Goal: Information Seeking & Learning: Learn about a topic

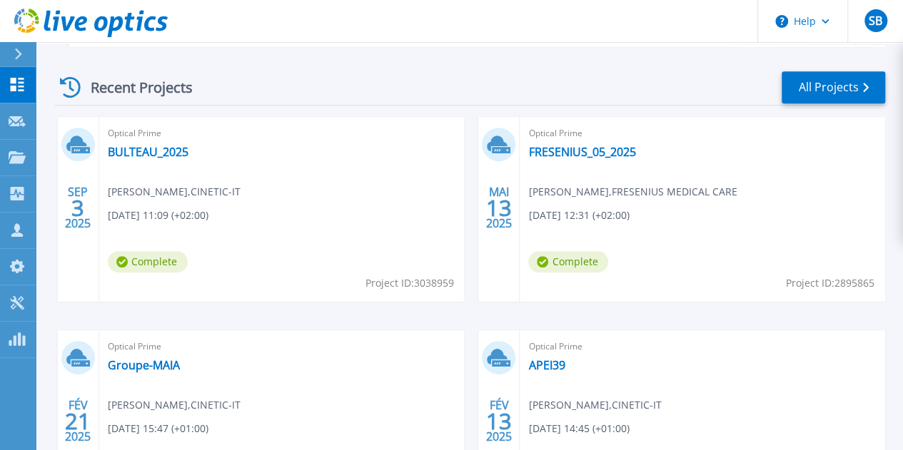
scroll to position [381, 0]
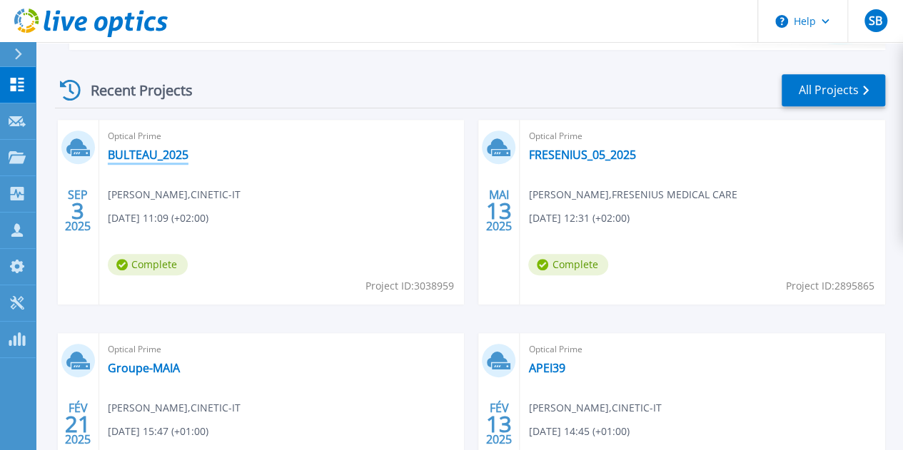
click at [148, 158] on link "BULTEAU_2025" at bounding box center [148, 155] width 81 height 14
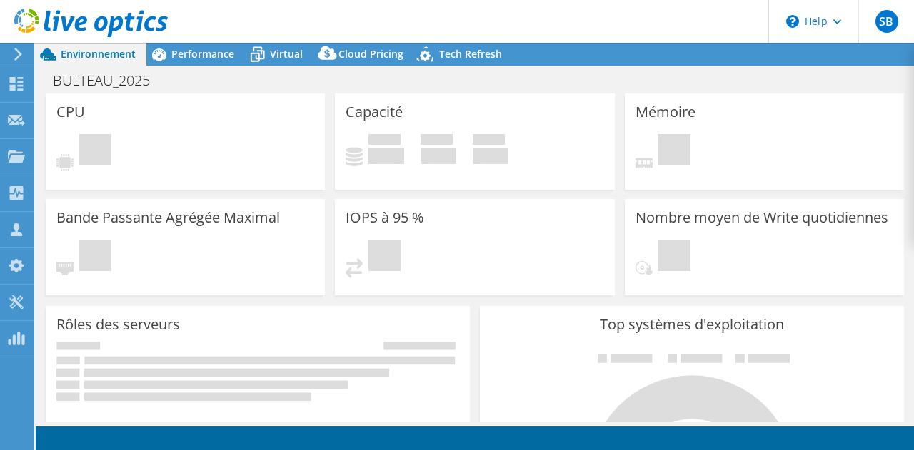
select select "EUFrankfurt"
select select "EUR"
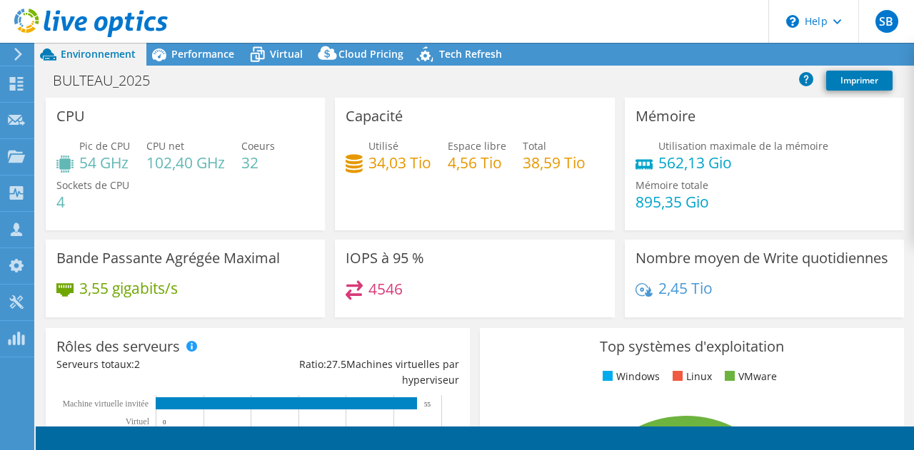
radio input "true"
radio input "false"
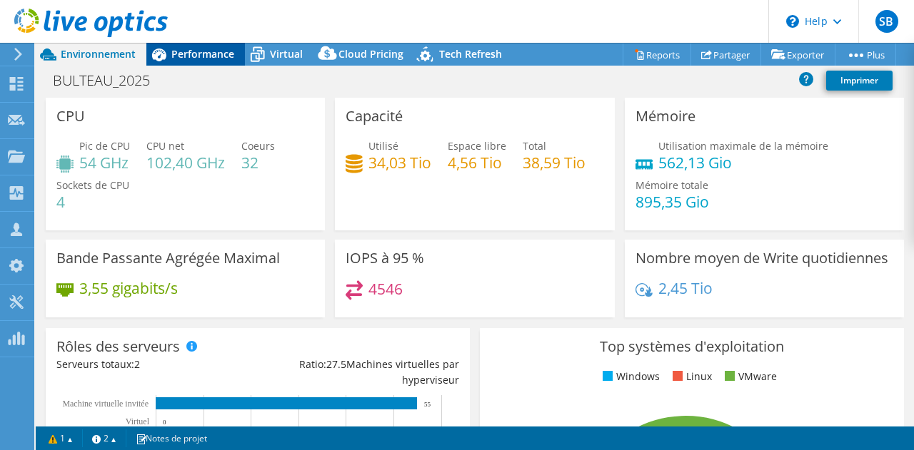
click at [207, 52] on span "Performance" at bounding box center [202, 54] width 63 height 14
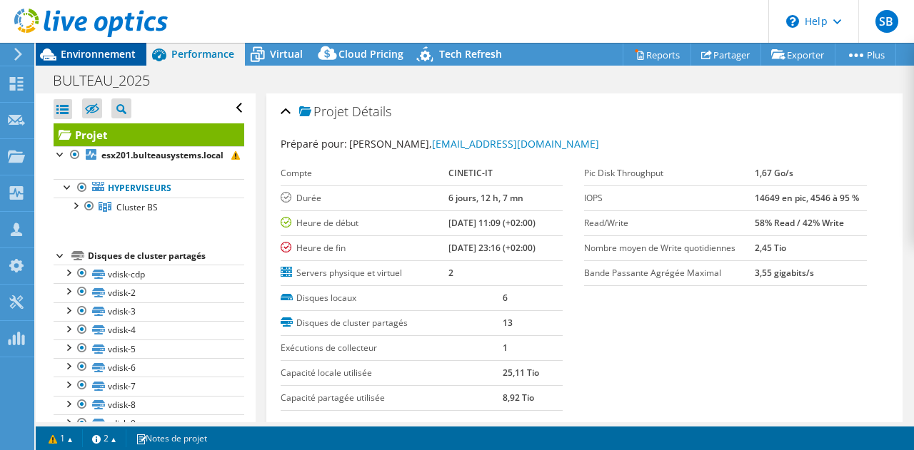
click at [96, 54] on span "Environnement" at bounding box center [98, 54] width 75 height 14
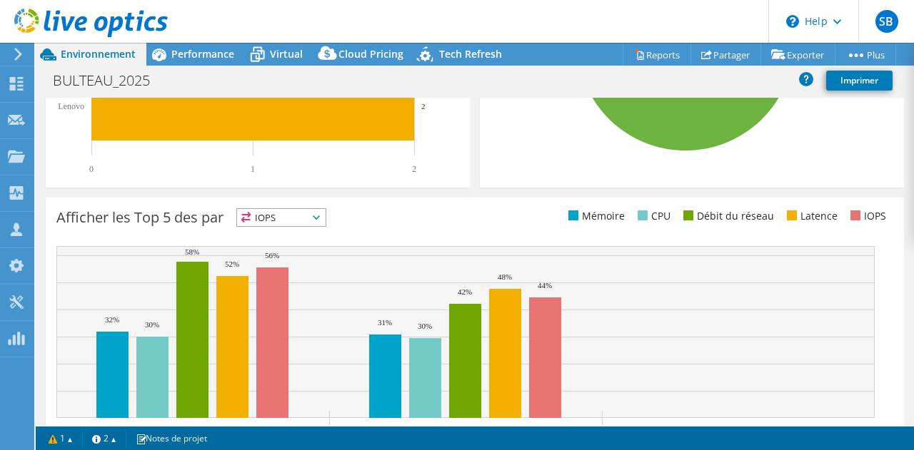
scroll to position [531, 0]
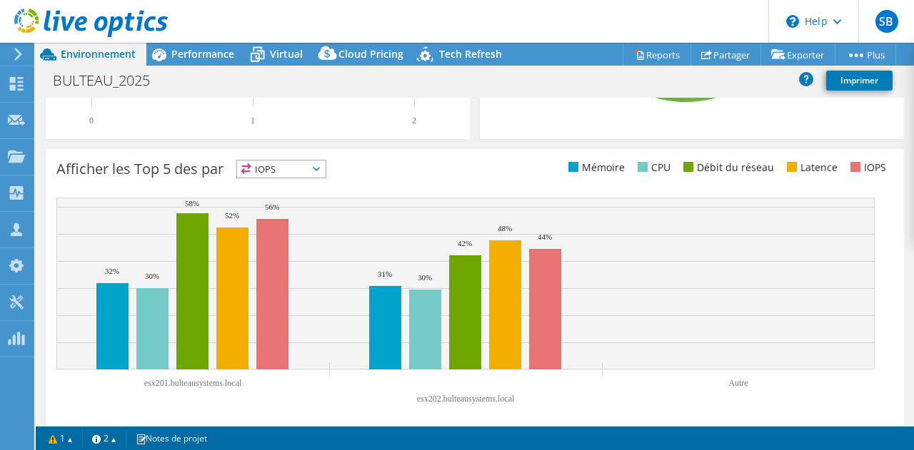
drag, startPoint x: 313, startPoint y: 197, endPoint x: 318, endPoint y: 186, distance: 12.5
click at [318, 183] on div "Afficher les Top 5 des par IOPS IOPS" at bounding box center [265, 172] width 418 height 24
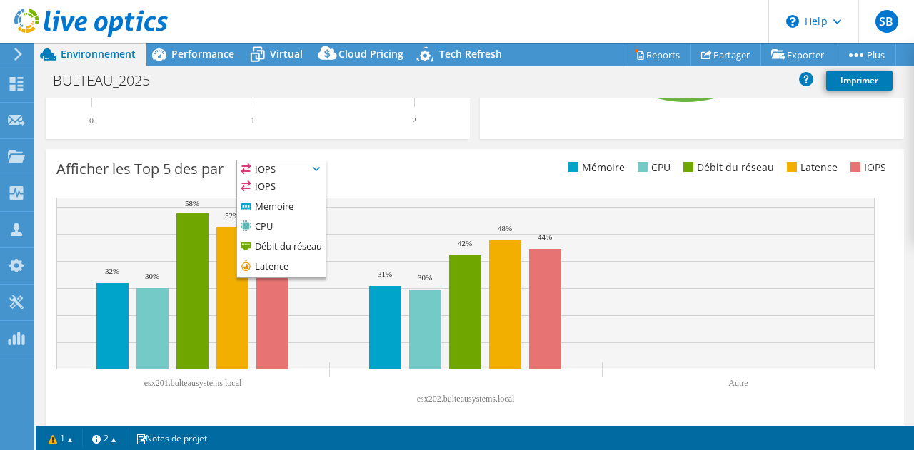
click at [318, 171] on icon at bounding box center [316, 169] width 7 height 4
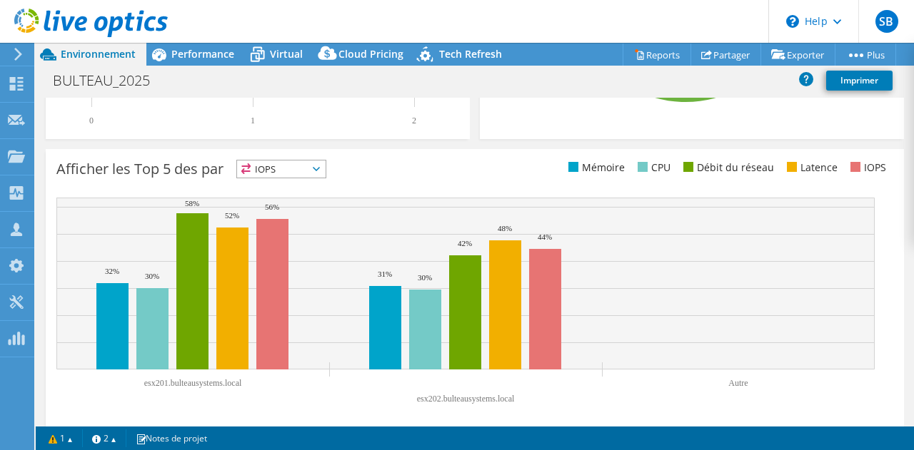
click at [317, 178] on span "IOPS" at bounding box center [281, 169] width 89 height 17
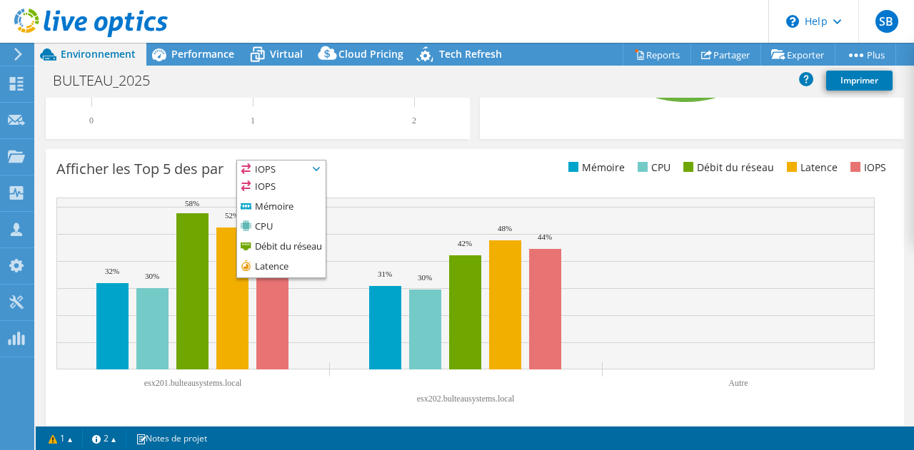
click at [704, 406] on rect at bounding box center [465, 305] width 818 height 214
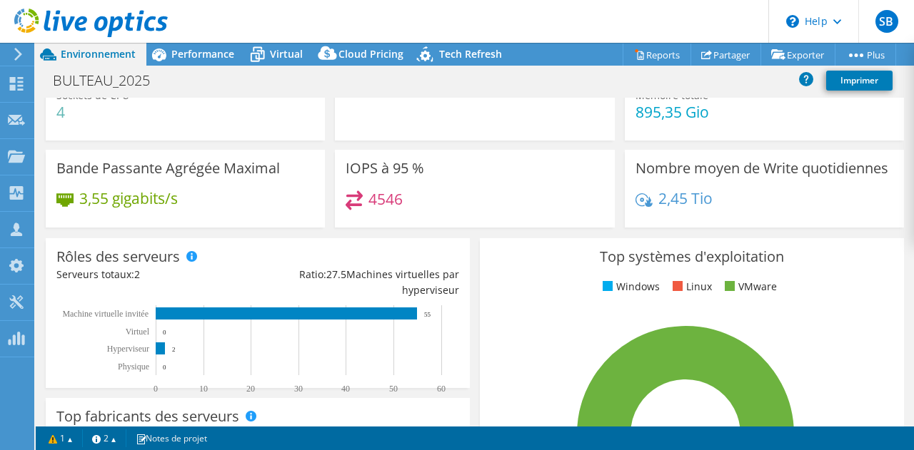
scroll to position [0, 0]
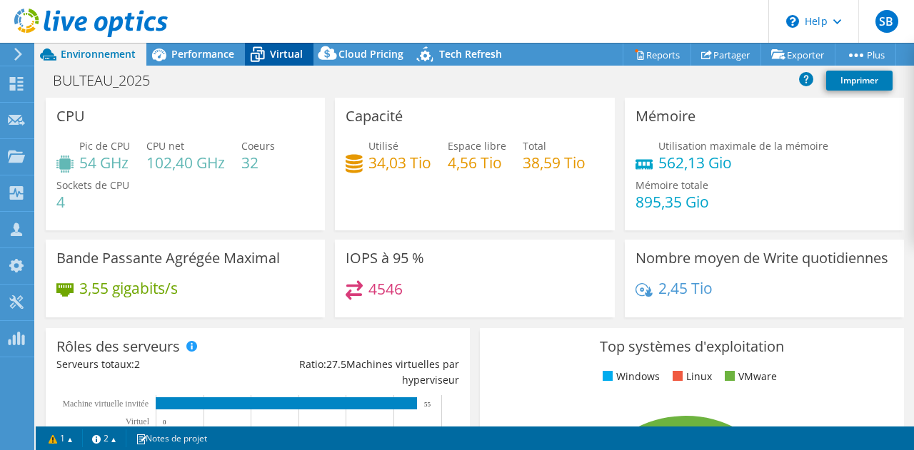
click at [275, 54] on span "Virtual" at bounding box center [286, 54] width 33 height 14
